Goal: Task Accomplishment & Management: Use online tool/utility

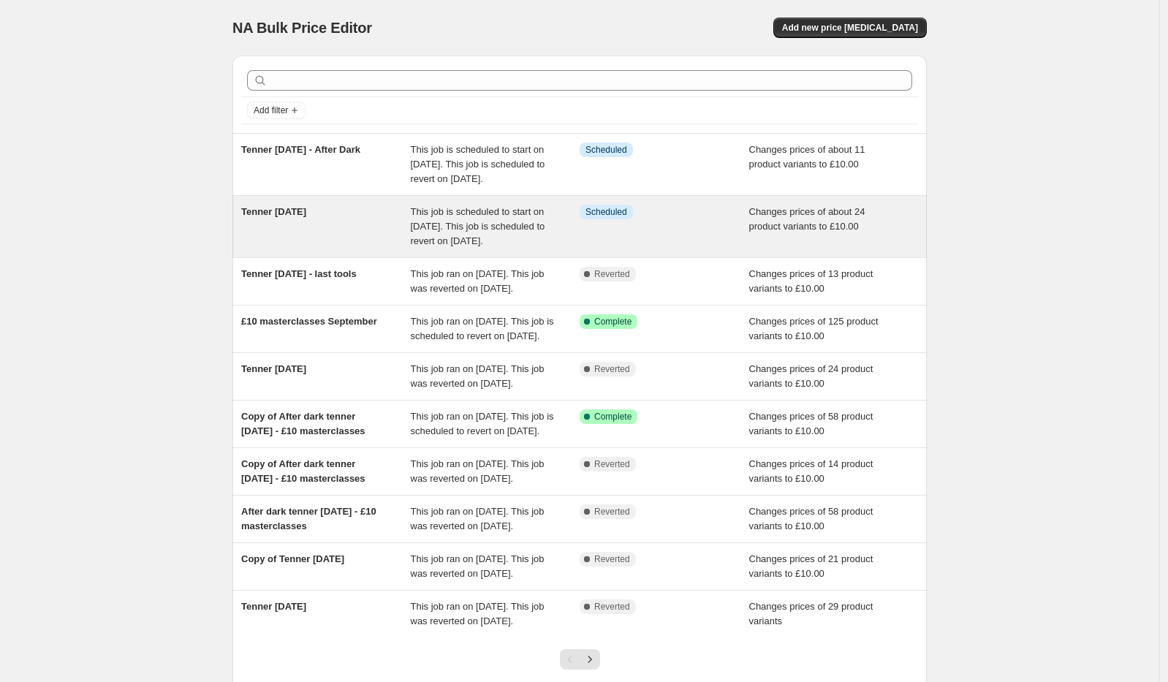
click at [382, 249] on div "Tenner [DATE]" at bounding box center [326, 227] width 170 height 44
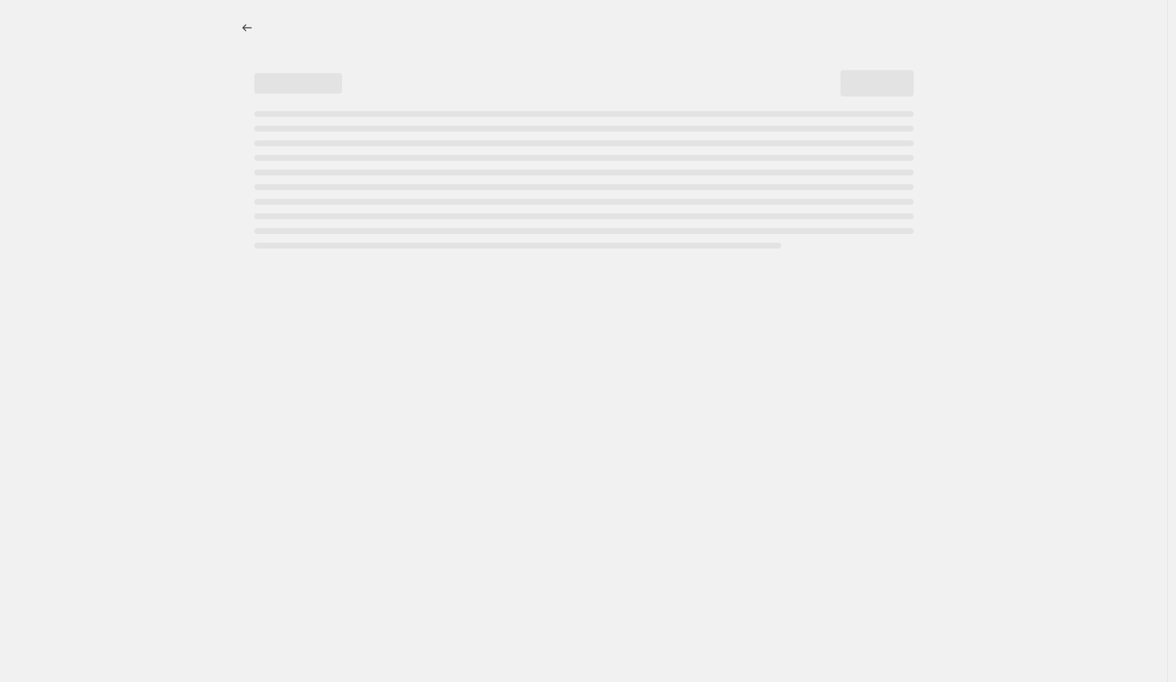
select select "no_change"
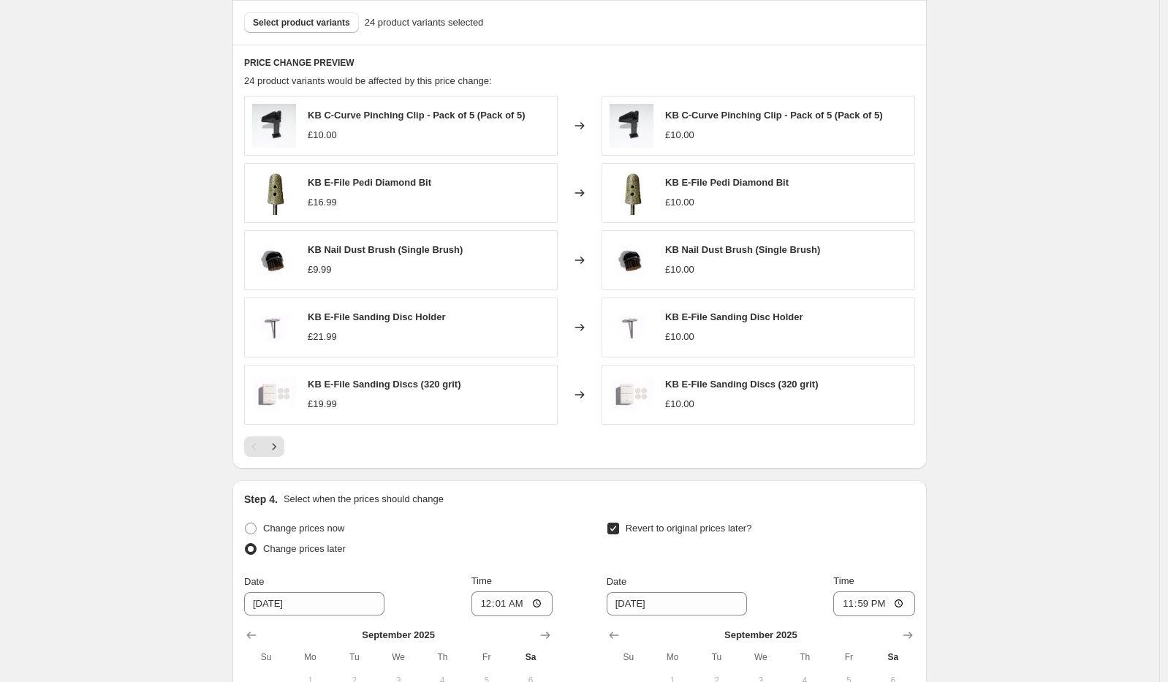
scroll to position [848, 0]
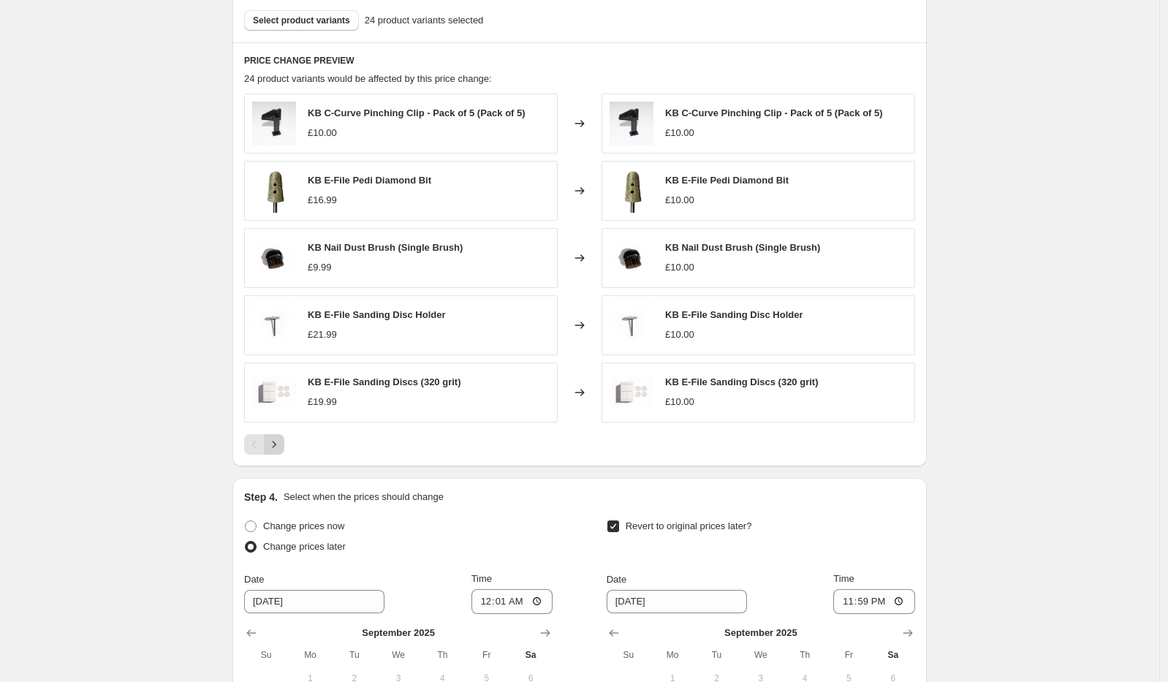
click at [281, 447] on icon "Next" at bounding box center [274, 444] width 15 height 15
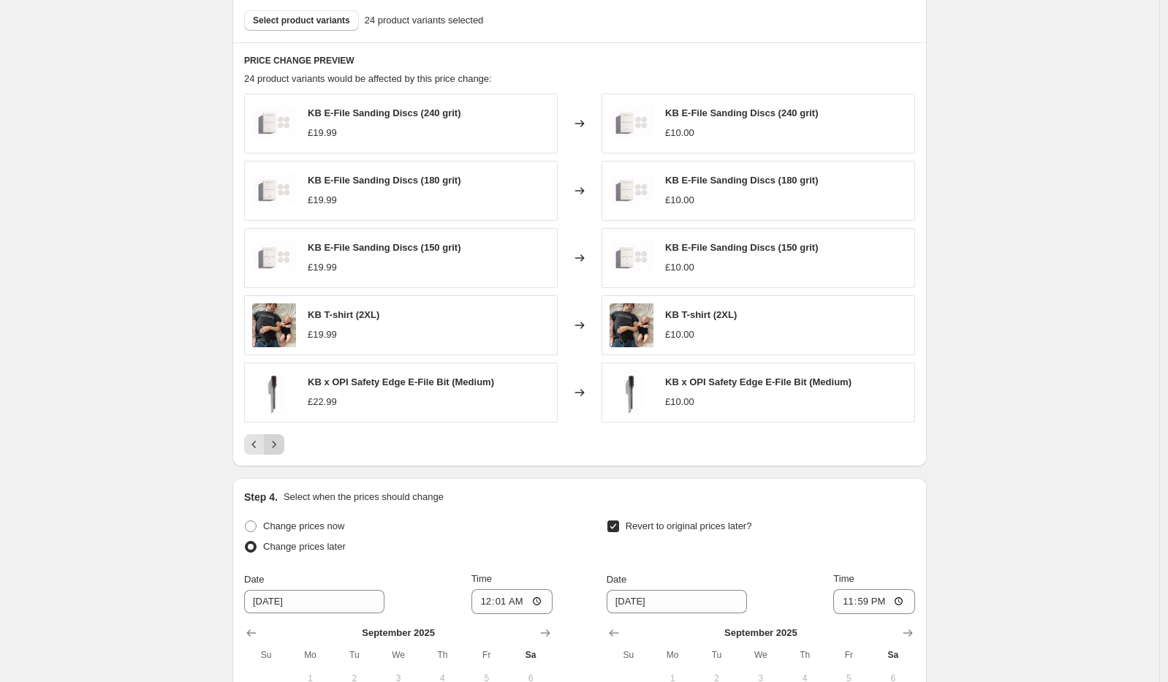
click at [276, 437] on icon "Next" at bounding box center [274, 444] width 15 height 15
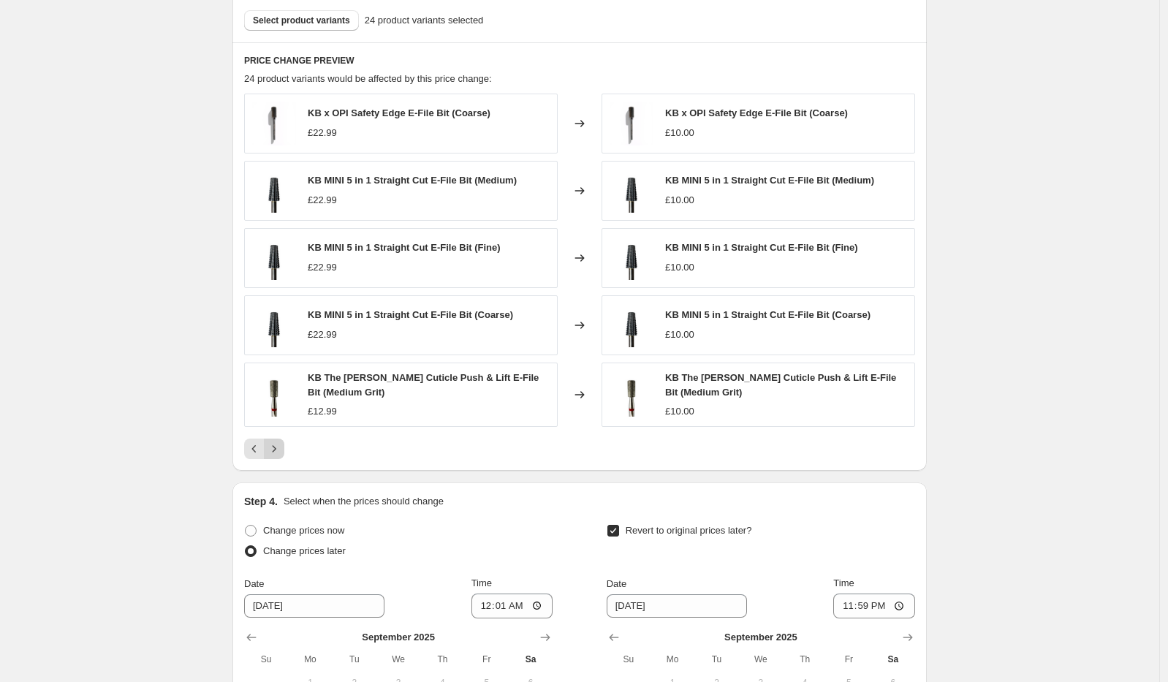
click at [278, 447] on icon "Next" at bounding box center [274, 448] width 15 height 15
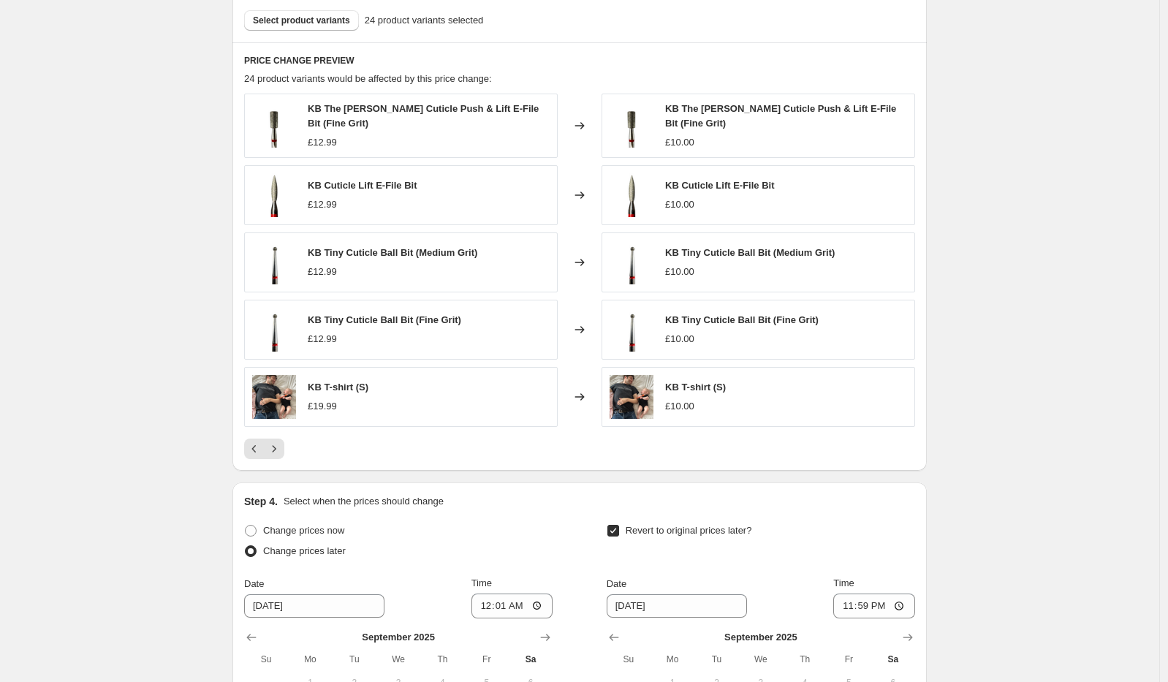
click at [359, 105] on div "KB The [PERSON_NAME] Cuticle Push & Lift E-File Bit (Fine Grit) £12.99" at bounding box center [401, 126] width 314 height 64
click at [281, 441] on icon "Next" at bounding box center [274, 448] width 15 height 15
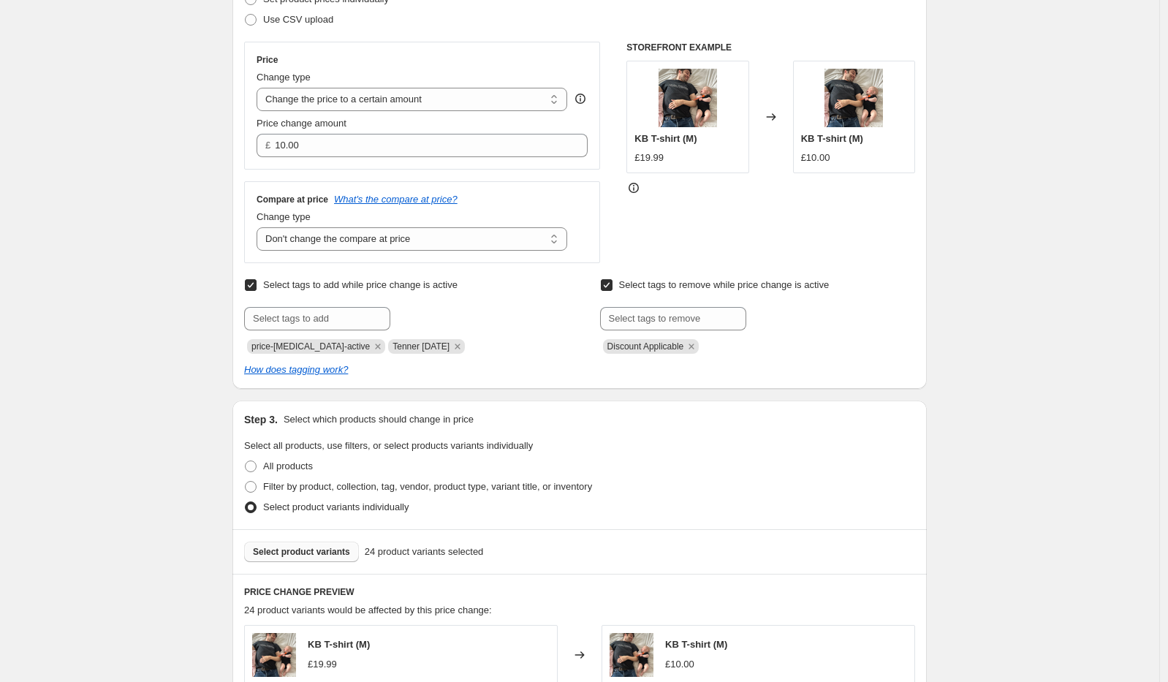
scroll to position [0, 0]
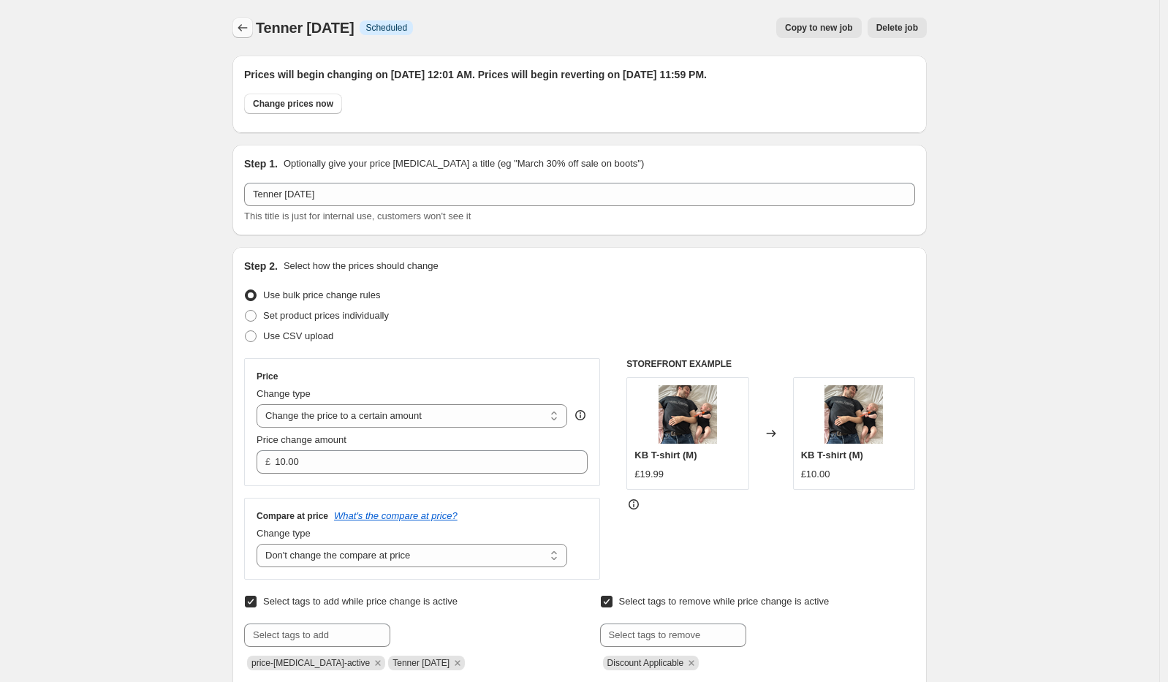
click at [246, 23] on icon "Price change jobs" at bounding box center [242, 27] width 15 height 15
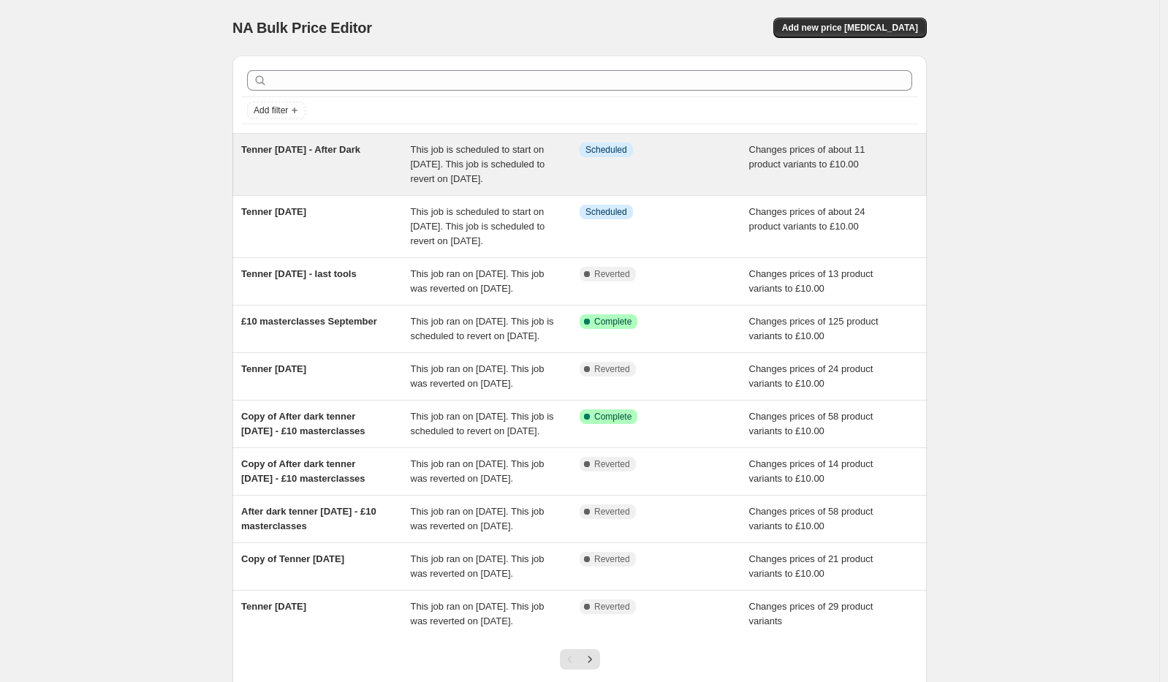
click at [343, 163] on div "Tenner [DATE] - After Dark" at bounding box center [326, 165] width 170 height 44
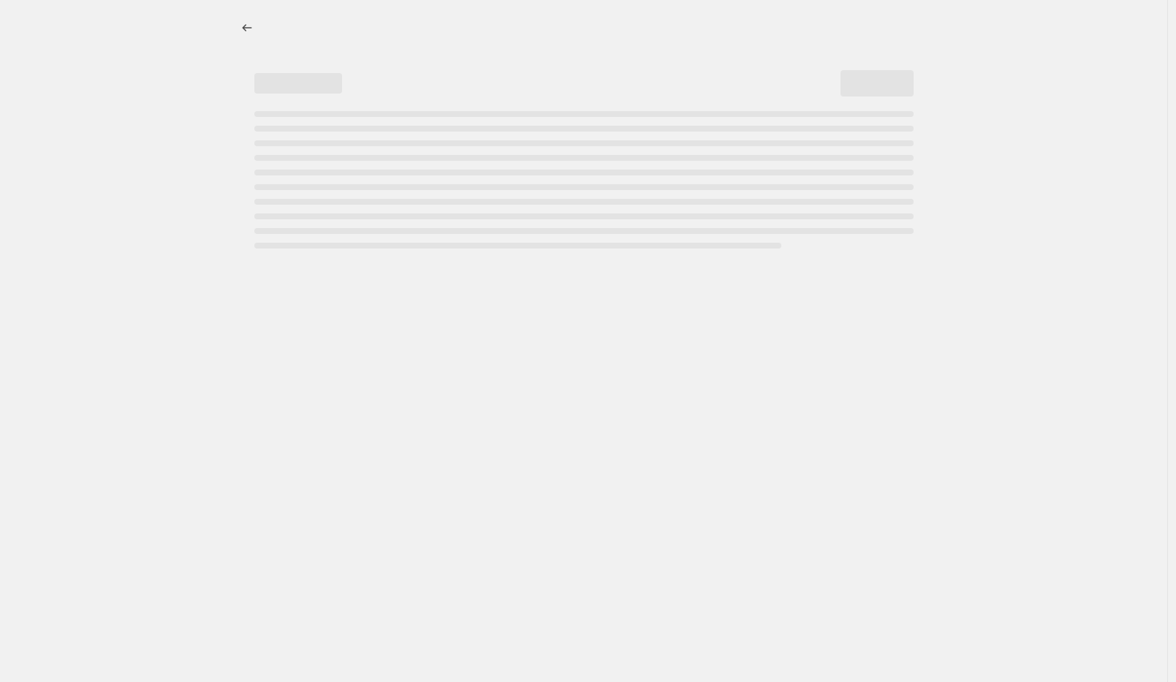
select select "no_change"
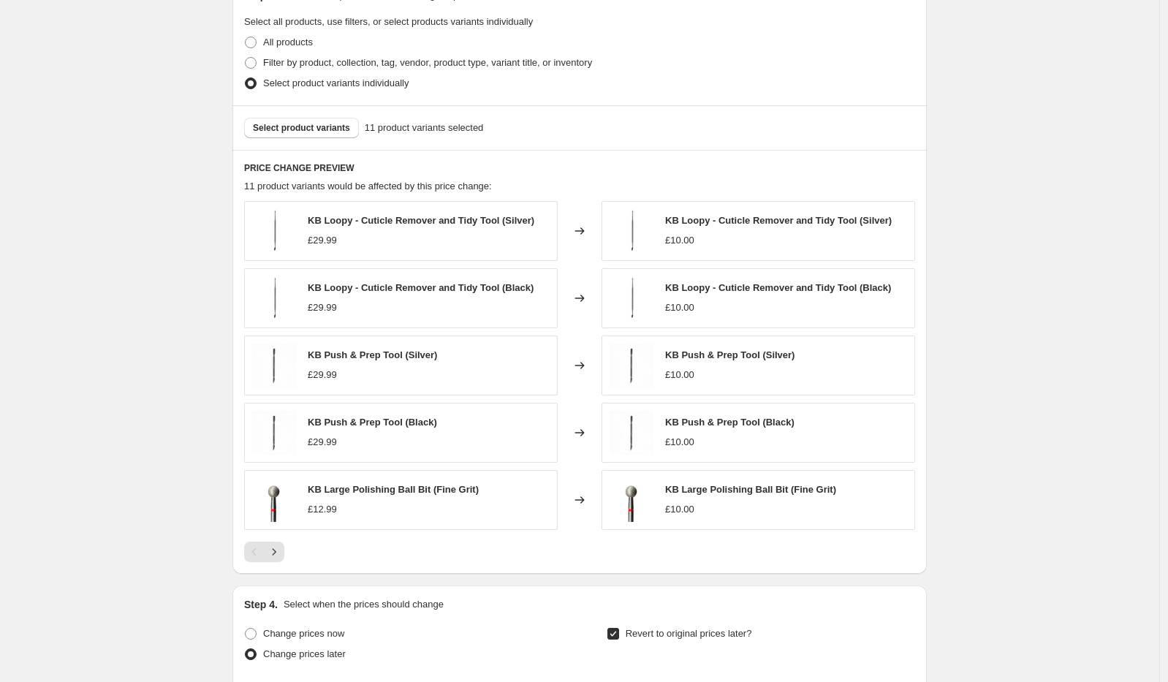
scroll to position [741, 0]
click at [276, 554] on icon "Next" at bounding box center [274, 551] width 15 height 15
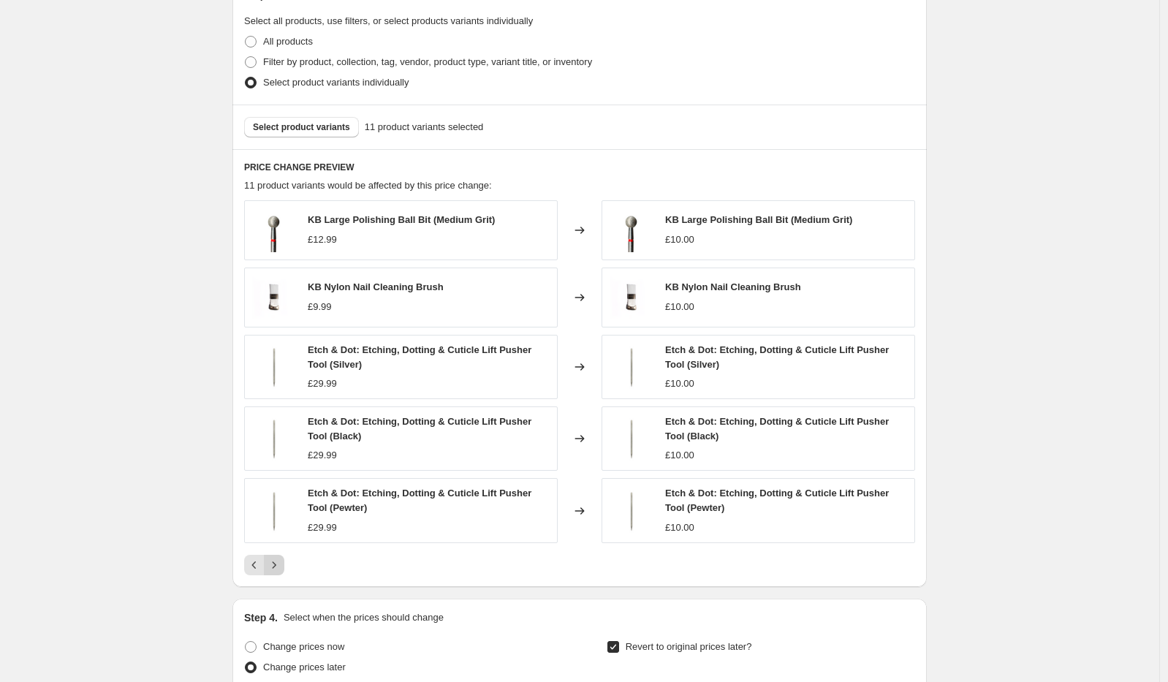
click at [281, 564] on icon "Next" at bounding box center [274, 565] width 15 height 15
